Goal: Task Accomplishment & Management: Manage account settings

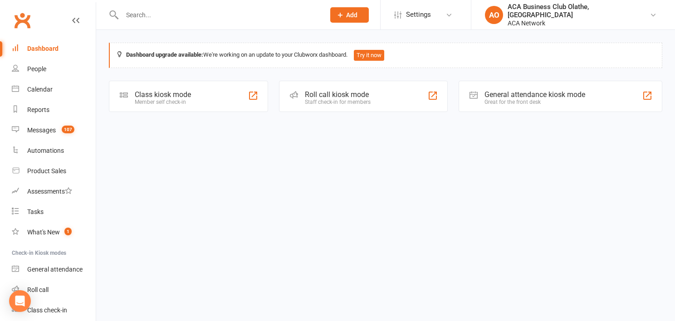
click at [161, 14] on input "text" at bounding box center [218, 15] width 199 height 13
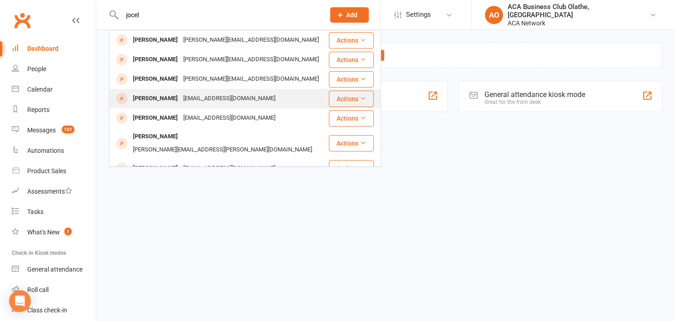
type input "jocel"
click at [209, 99] on div "[EMAIL_ADDRESS][DOMAIN_NAME]" at bounding box center [228, 98] width 97 height 13
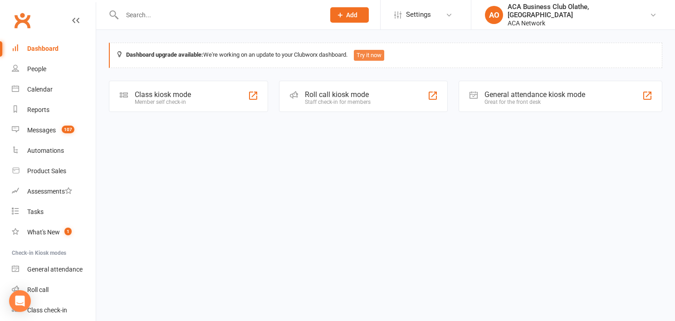
click at [380, 59] on button "Try it now" at bounding box center [369, 55] width 30 height 11
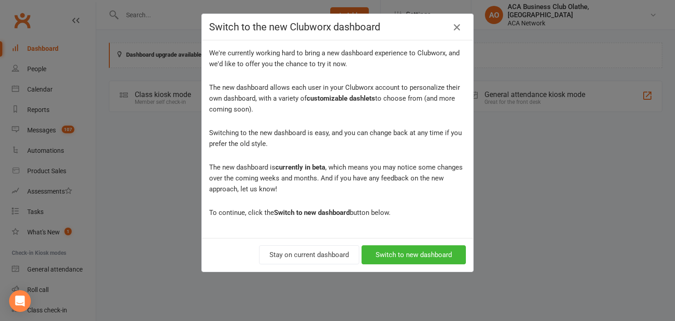
click at [452, 30] on icon "button" at bounding box center [456, 27] width 11 height 11
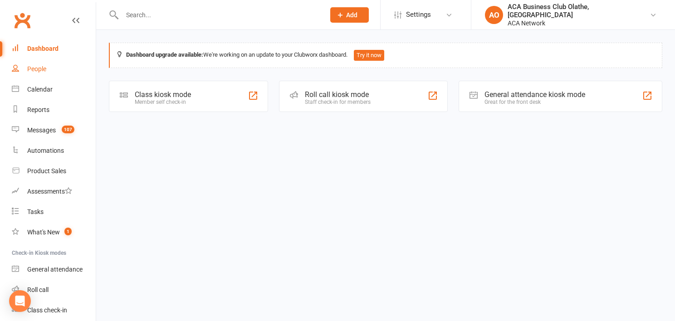
click at [44, 64] on link "People" at bounding box center [54, 69] width 84 height 20
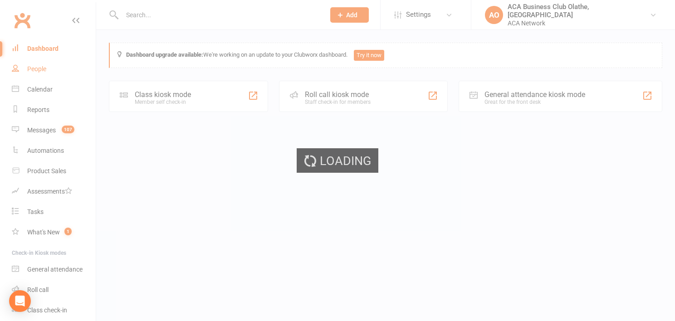
select select "100"
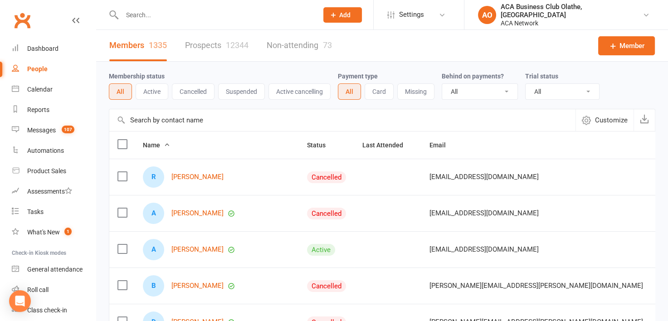
click at [204, 12] on input "text" at bounding box center [215, 15] width 192 height 13
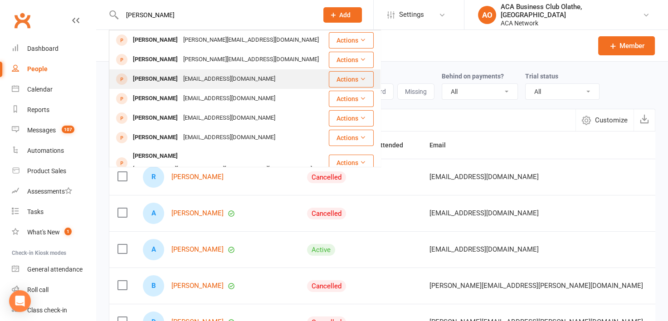
type input "jocelyn"
click at [180, 79] on div "[EMAIL_ADDRESS][DOMAIN_NAME]" at bounding box center [228, 79] width 97 height 13
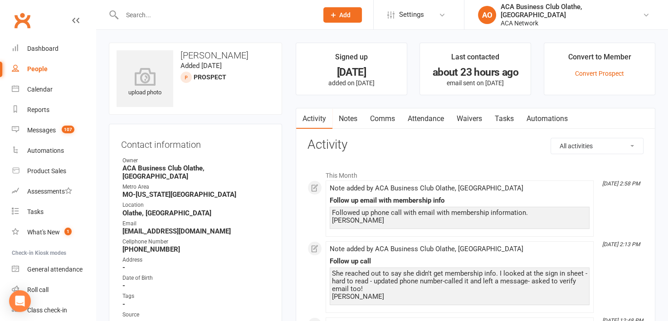
click at [348, 120] on link "Notes" at bounding box center [347, 118] width 31 height 21
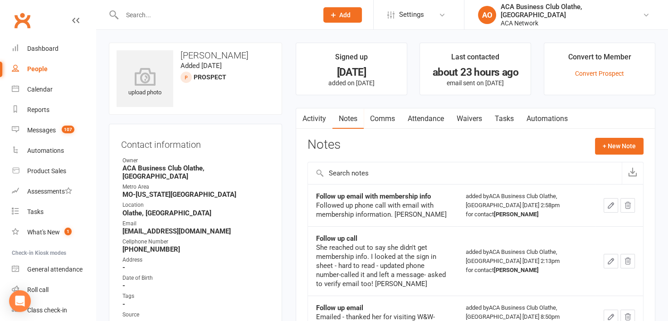
click at [471, 119] on link "Waivers" at bounding box center [469, 118] width 38 height 21
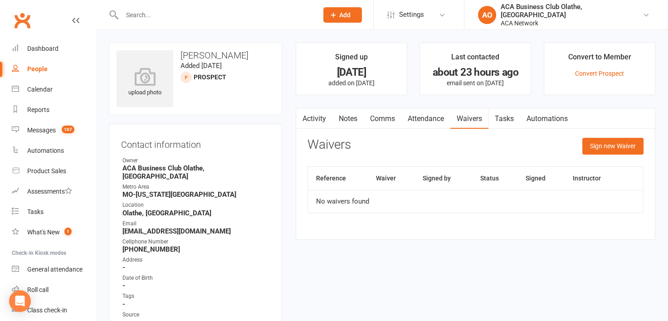
click at [386, 178] on th "Waiver" at bounding box center [391, 178] width 47 height 23
click at [611, 145] on button "Sign new Waiver" at bounding box center [612, 146] width 61 height 16
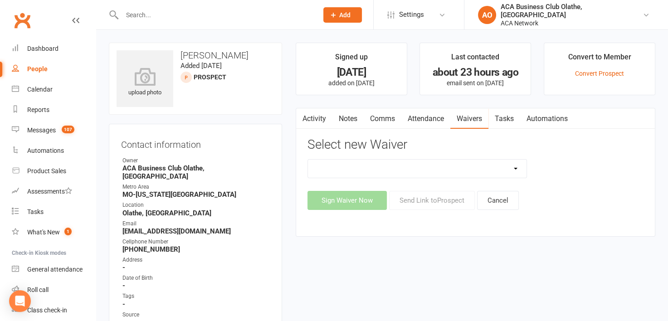
click at [516, 165] on select "ACA Business Club Membership Application ACA Membership Payment Update Form" at bounding box center [417, 169] width 219 height 18
select select "10818"
click at [308, 160] on select "ACA Business Club Membership Application ACA Membership Payment Update Form" at bounding box center [417, 169] width 219 height 18
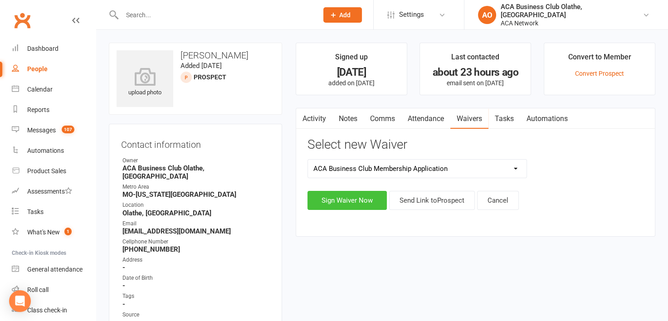
click at [338, 197] on button "Sign Waiver Now" at bounding box center [346, 200] width 79 height 19
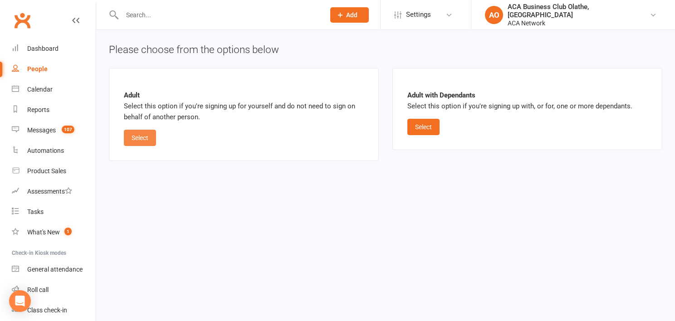
click at [138, 137] on button "Select" at bounding box center [140, 138] width 32 height 16
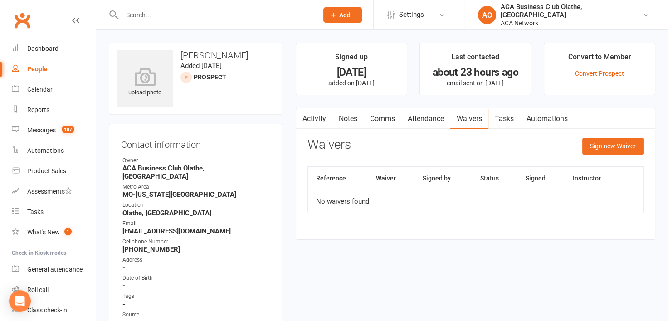
click at [474, 120] on link "Waivers" at bounding box center [469, 118] width 38 height 21
click at [610, 145] on button "Sign new Waiver" at bounding box center [612, 146] width 61 height 16
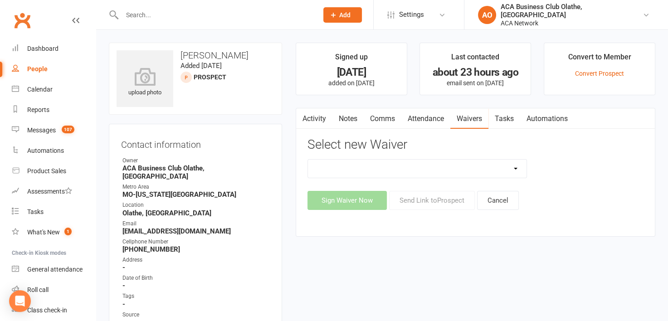
click at [515, 168] on select "ACA Business Club Membership Application ACA Membership Payment Update Form" at bounding box center [417, 169] width 219 height 18
select select "10818"
click at [308, 160] on select "ACA Business Club Membership Application ACA Membership Payment Update Form" at bounding box center [417, 169] width 219 height 18
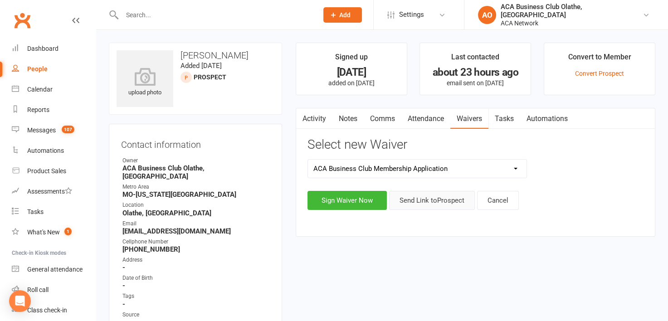
click at [430, 199] on button "Send Link to Prospect" at bounding box center [432, 200] width 86 height 19
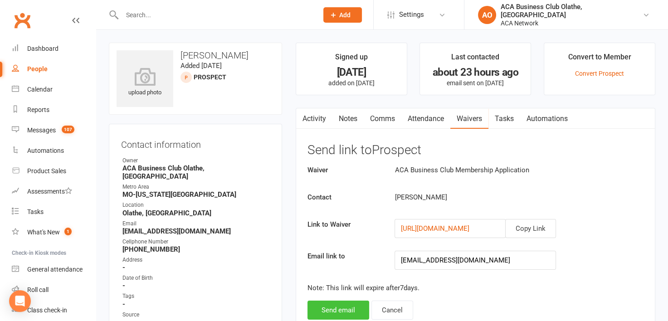
click at [339, 306] on button "Send email" at bounding box center [338, 310] width 62 height 19
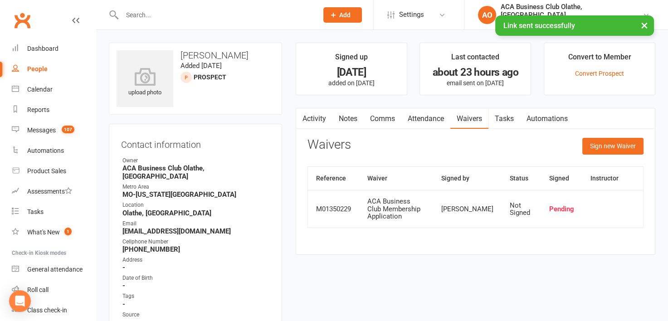
click at [352, 115] on link "Notes" at bounding box center [347, 118] width 31 height 21
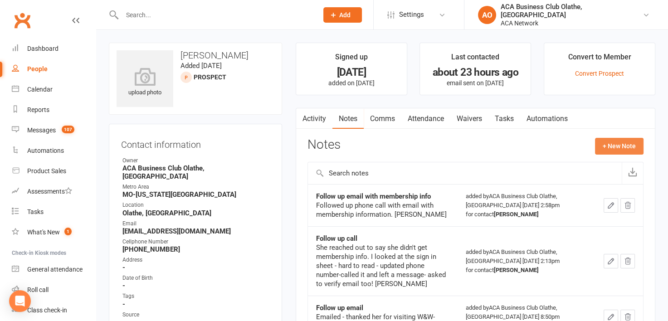
click at [612, 141] on button "+ New Note" at bounding box center [619, 146] width 49 height 16
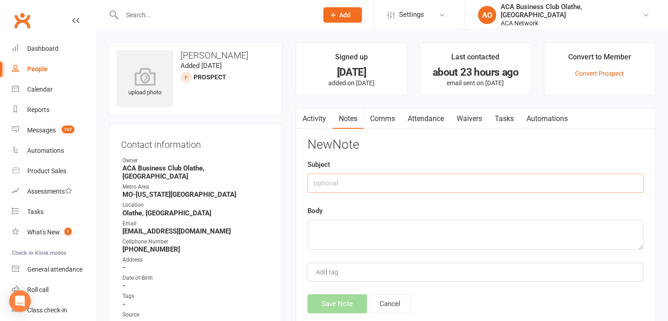
click at [353, 184] on input "text" at bounding box center [475, 183] width 336 height 19
type input "emailed application link"
click at [340, 225] on textarea at bounding box center [475, 235] width 336 height 30
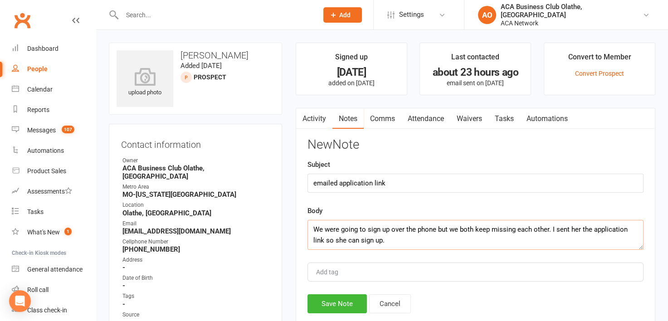
scroll to position [5, 0]
click at [398, 234] on textarea "We were going to sign up over the phone but we both keep missing each other. I …" at bounding box center [475, 235] width 336 height 30
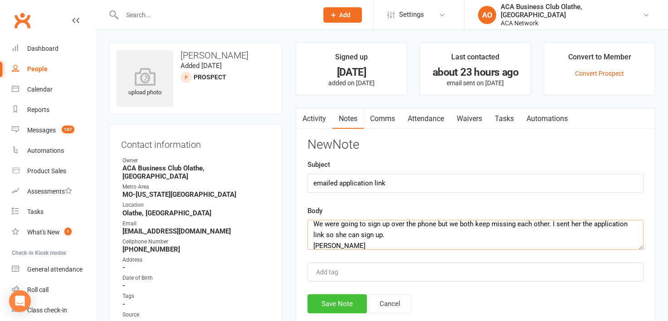
type textarea "We were going to sign up over the phone but we both keep missing each other. I …"
click at [341, 301] on button "Save Note" at bounding box center [336, 303] width 59 height 19
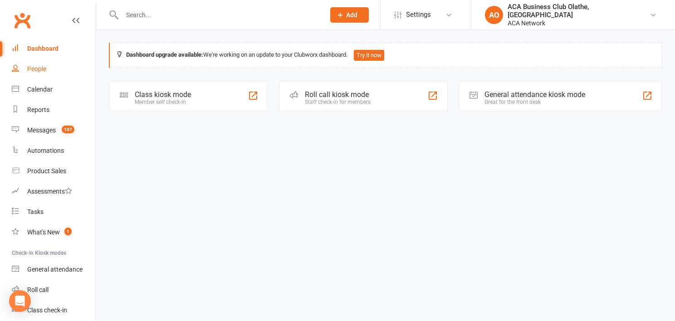
click at [38, 63] on link "People" at bounding box center [54, 69] width 84 height 20
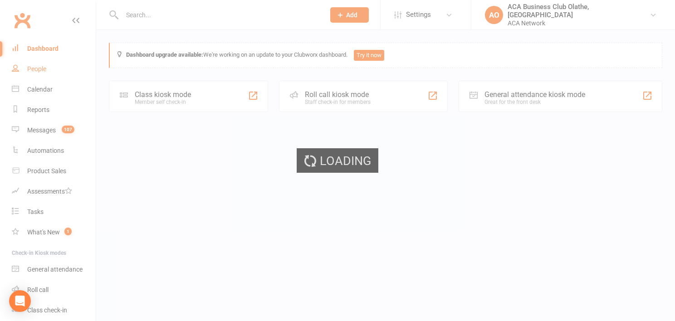
select select "100"
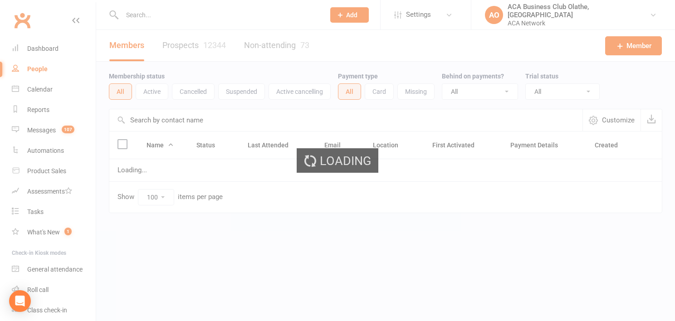
click at [187, 20] on input "text" at bounding box center [218, 15] width 199 height 13
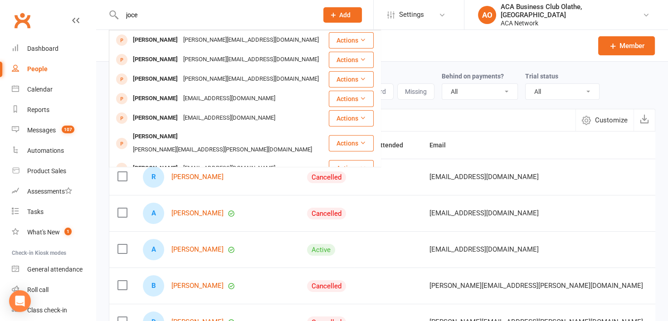
type input "joce"
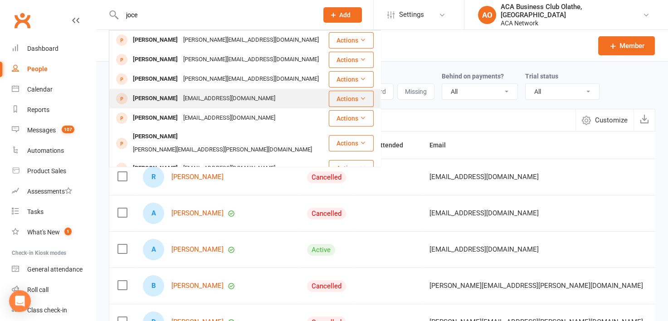
click at [196, 98] on div "[EMAIL_ADDRESS][DOMAIN_NAME]" at bounding box center [228, 98] width 97 height 13
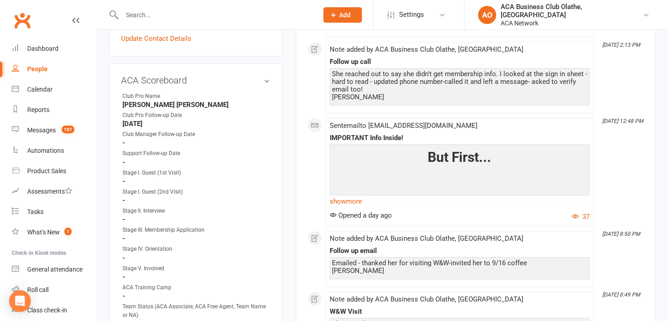
scroll to position [443, 0]
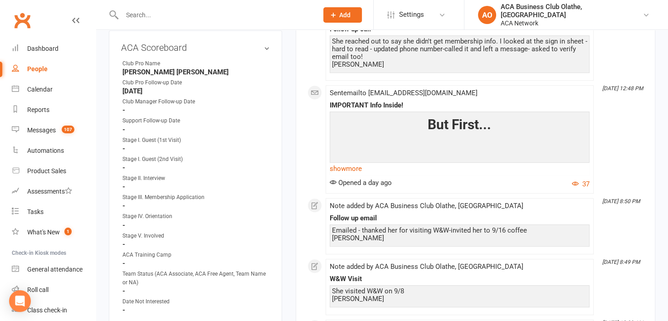
click at [137, 146] on strong "-" at bounding box center [195, 149] width 147 height 8
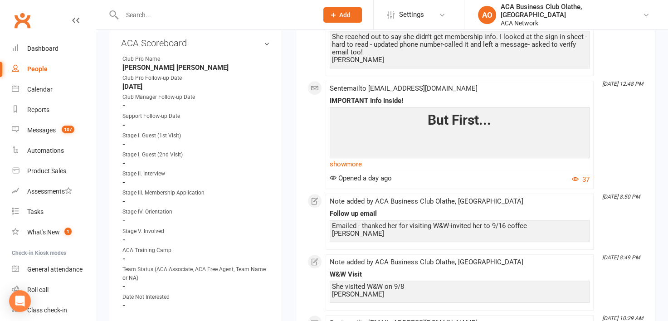
scroll to position [448, 0]
click at [251, 38] on link "edit" at bounding box center [253, 42] width 11 height 8
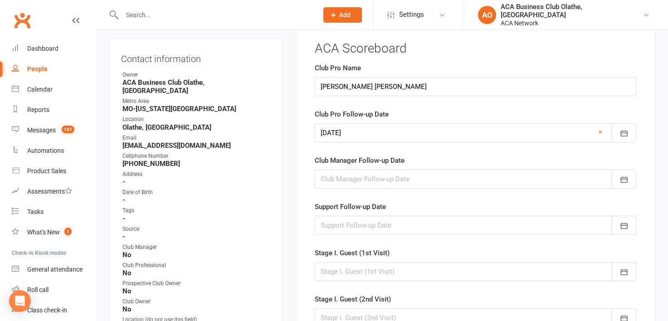
scroll to position [62, 0]
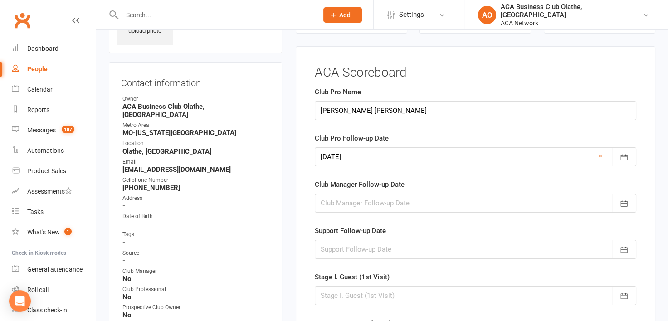
click at [385, 293] on div at bounding box center [475, 295] width 321 height 19
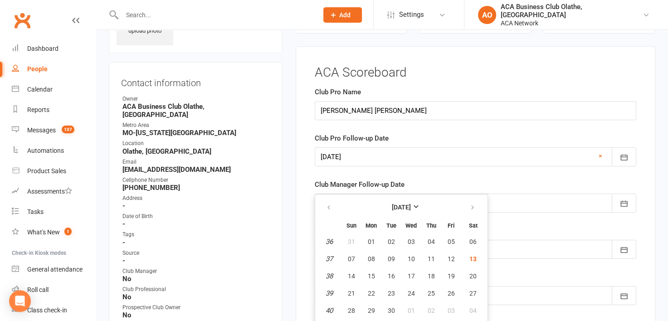
scroll to position [75, 0]
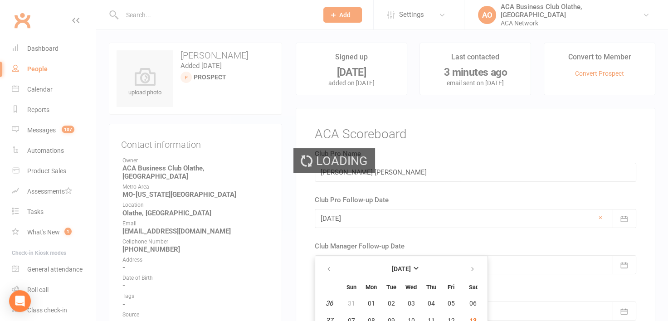
select select "100"
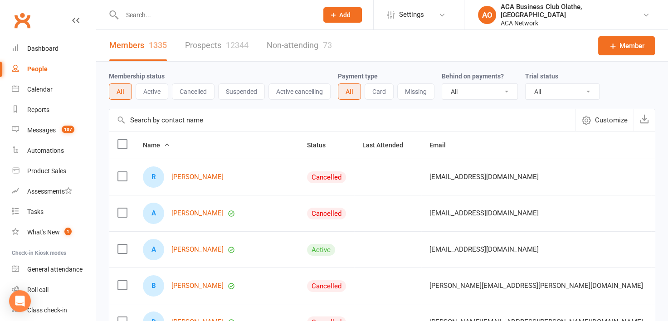
click at [174, 16] on input "text" at bounding box center [215, 15] width 192 height 13
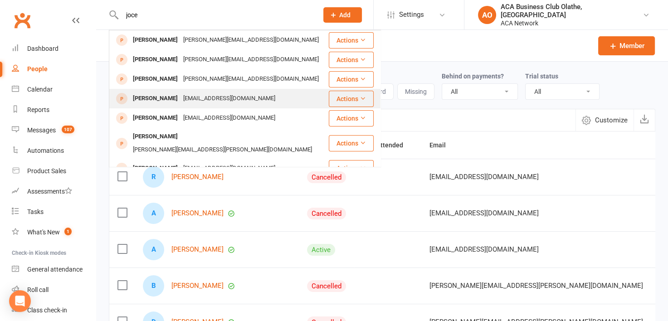
type input "joce"
click at [180, 94] on div "[EMAIL_ADDRESS][DOMAIN_NAME]" at bounding box center [228, 98] width 97 height 13
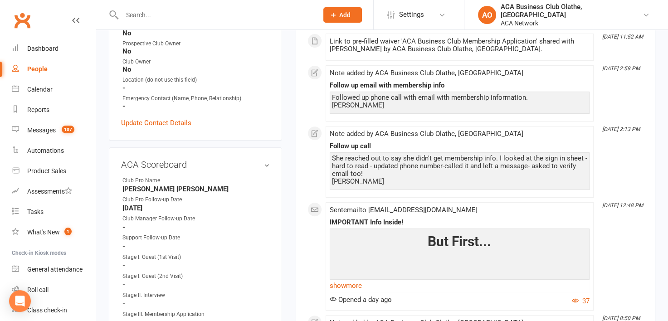
scroll to position [285, 0]
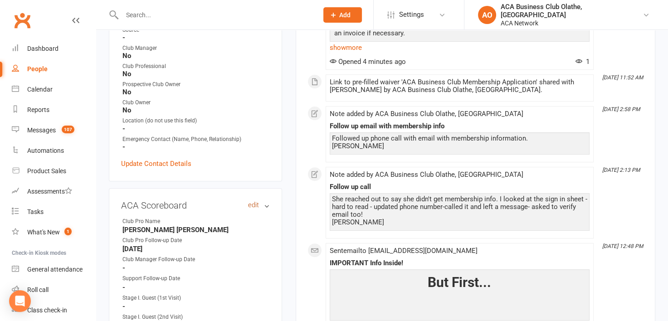
click at [251, 201] on link "edit" at bounding box center [253, 205] width 11 height 8
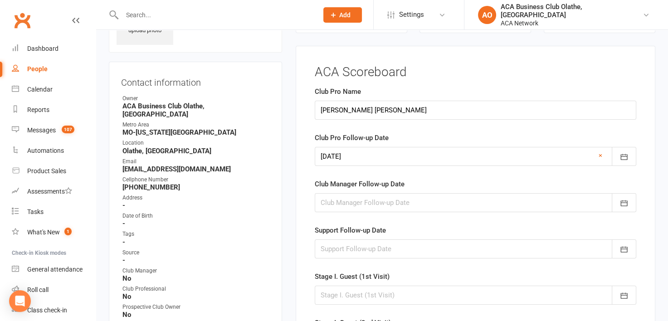
scroll to position [62, 0]
click at [625, 294] on icon "button" at bounding box center [623, 296] width 9 height 9
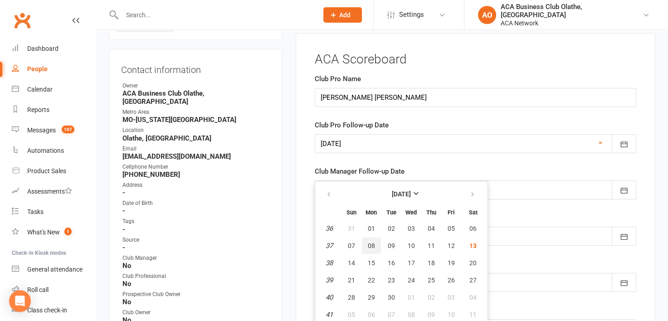
click at [368, 244] on span "08" at bounding box center [371, 245] width 7 height 7
type input "[DATE]"
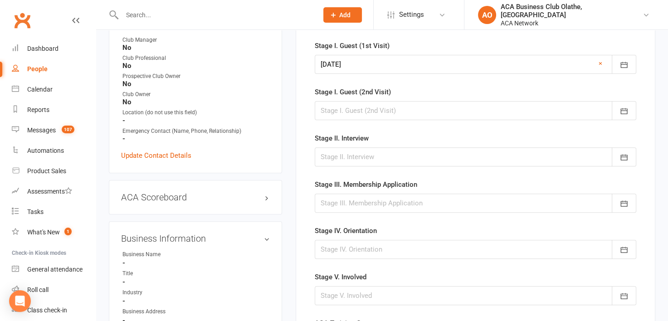
scroll to position [301, 0]
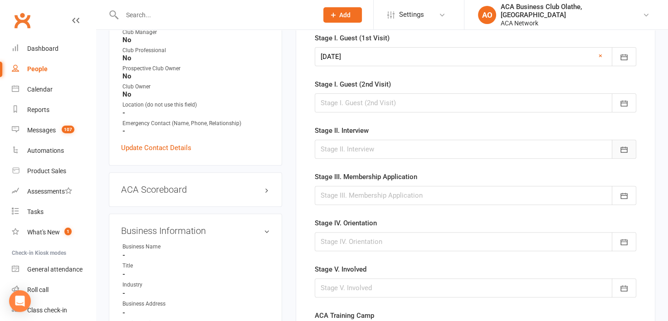
click at [625, 147] on icon "button" at bounding box center [623, 150] width 7 height 6
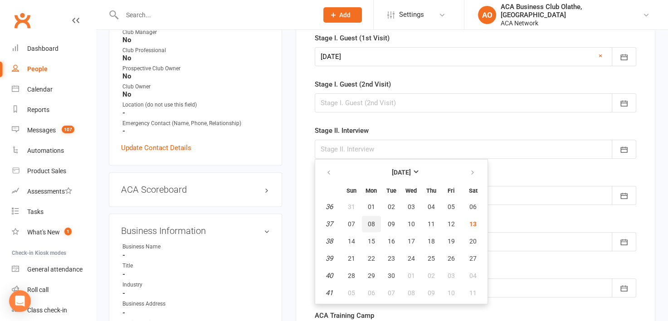
click at [365, 222] on button "08" at bounding box center [371, 224] width 19 height 16
type input "[DATE]"
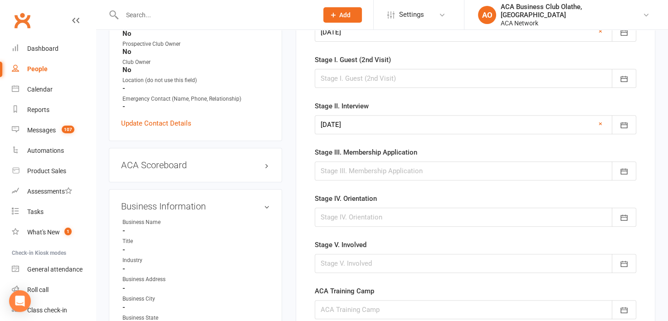
scroll to position [324, 0]
click at [624, 168] on icon "button" at bounding box center [623, 172] width 9 height 9
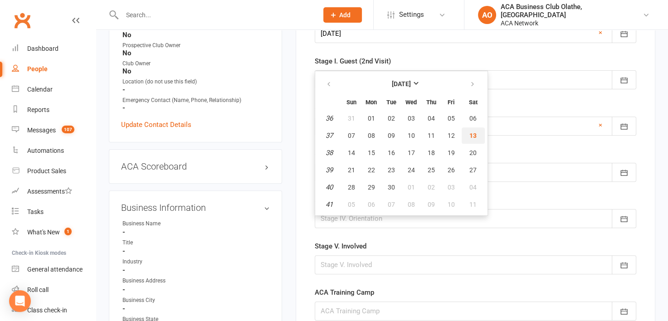
click at [470, 132] on span "13" at bounding box center [472, 135] width 7 height 7
type input "[DATE]"
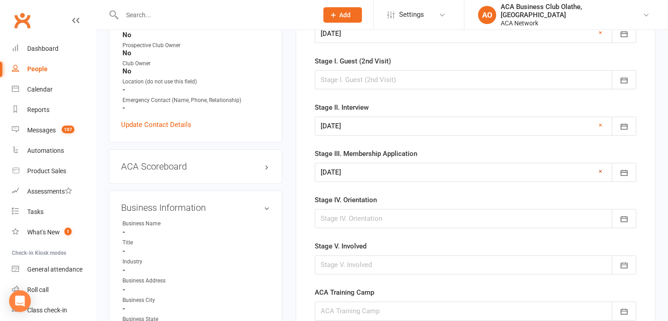
click at [601, 168] on link "×" at bounding box center [601, 171] width 4 height 11
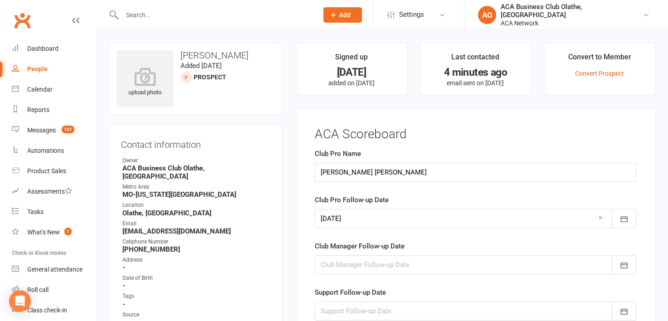
scroll to position [650, 0]
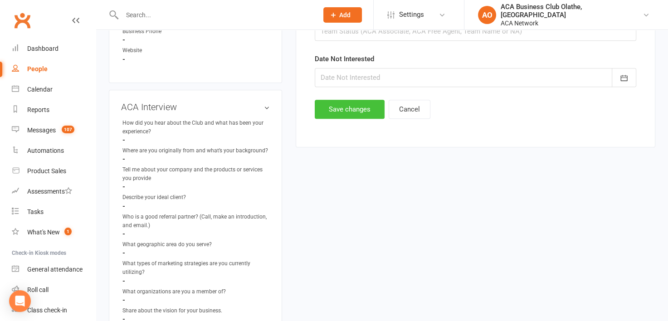
click at [336, 100] on button "Save changes" at bounding box center [350, 109] width 70 height 19
